Goal: Information Seeking & Learning: Learn about a topic

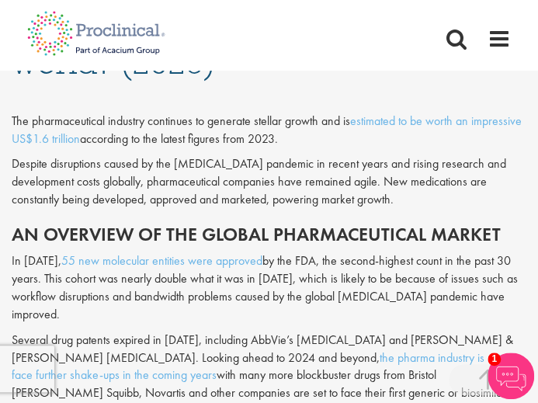
scroll to position [927, 0]
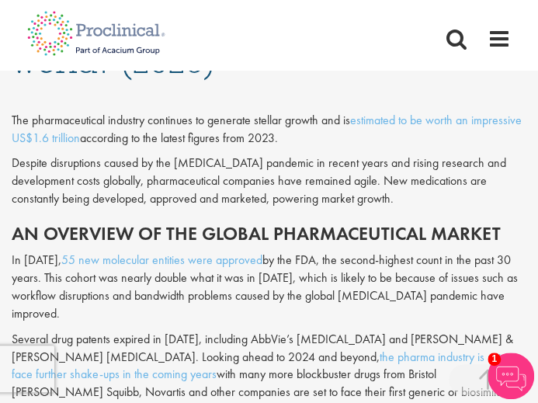
click at [502, 381] on img at bounding box center [511, 376] width 47 height 47
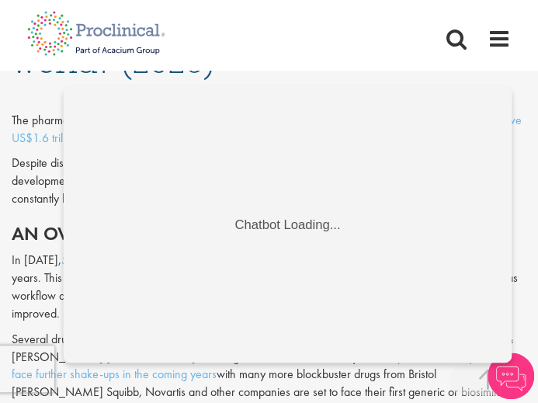
scroll to position [0, 0]
click at [516, 74] on h1 "Who are the top 10 pharmaceutical companies in the world? (2025)" at bounding box center [269, 27] width 515 height 103
click at [522, 278] on p "In [DATE], 55 new molecular entities were approved by the FDA, the second-highe…" at bounding box center [269, 287] width 515 height 71
click at [360, 41] on div "Home Jobs About us Join us Contact Upload CV" at bounding box center [264, 25] width 496 height 50
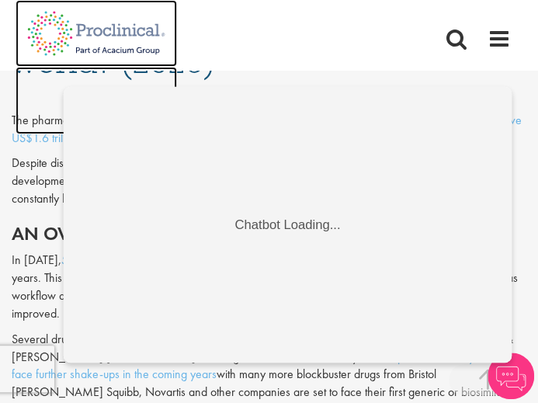
click at [34, 90] on img at bounding box center [97, 100] width 162 height 67
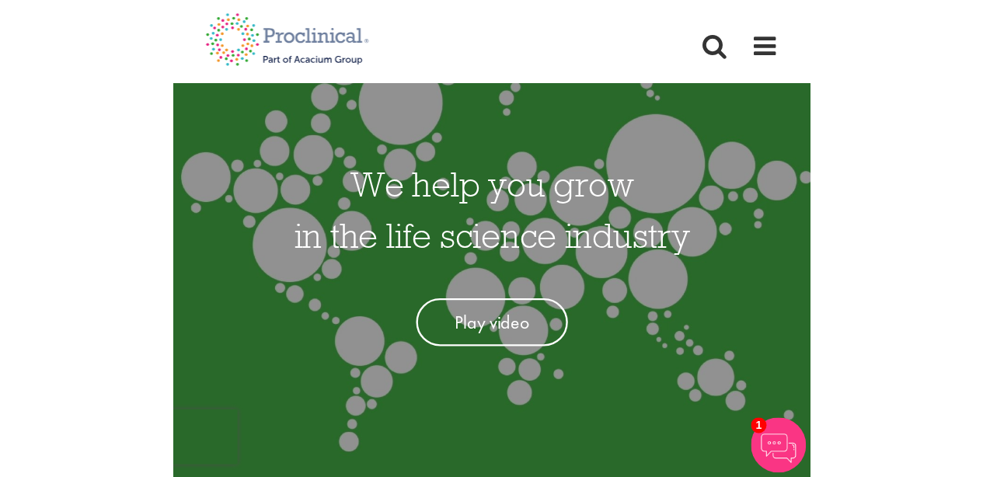
scroll to position [84, 0]
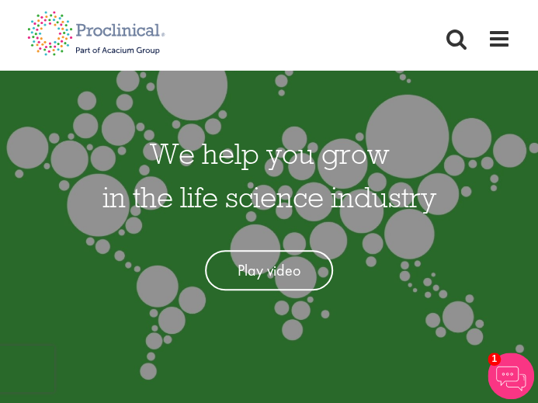
click at [294, 273] on link "Play video" at bounding box center [269, 270] width 128 height 41
